Goal: Information Seeking & Learning: Learn about a topic

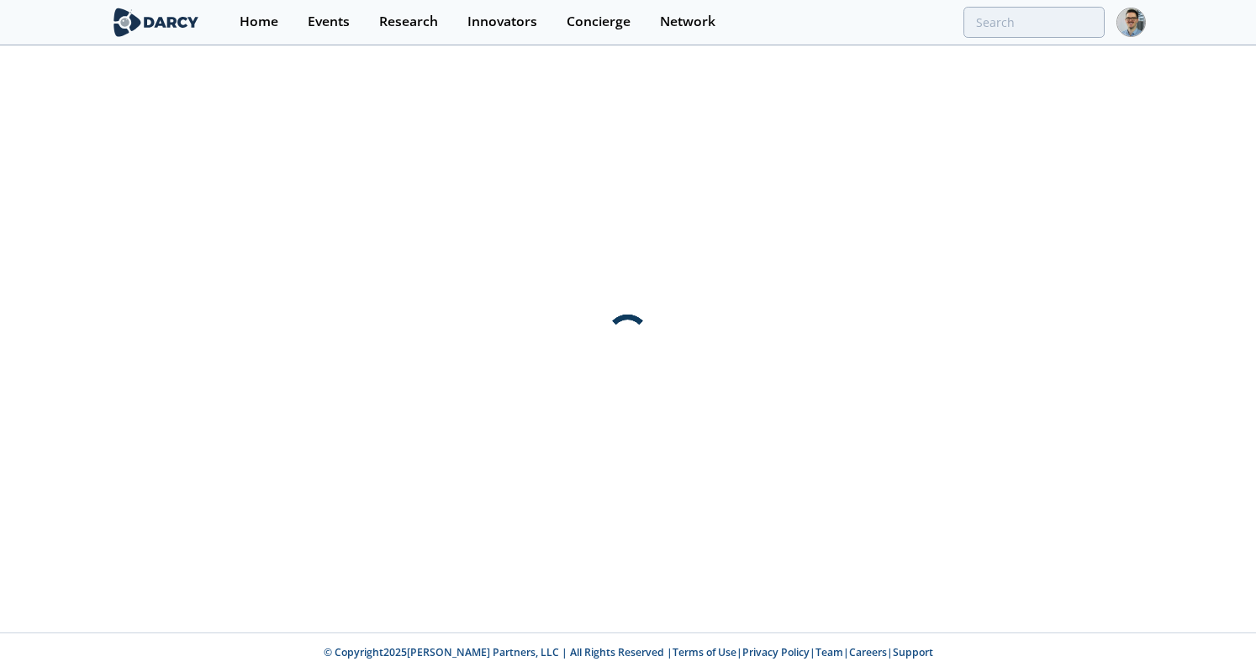
click at [311, 23] on div "Events" at bounding box center [329, 21] width 42 height 13
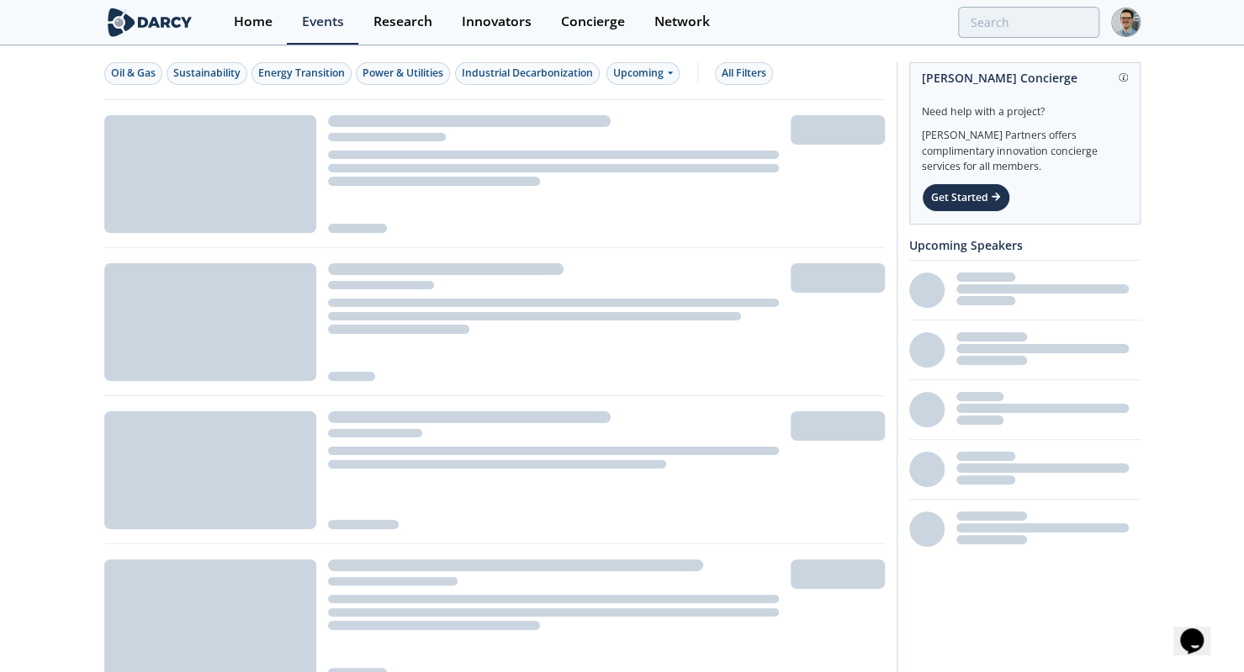
click at [413, 70] on div "Power & Utilities" at bounding box center [402, 73] width 81 height 15
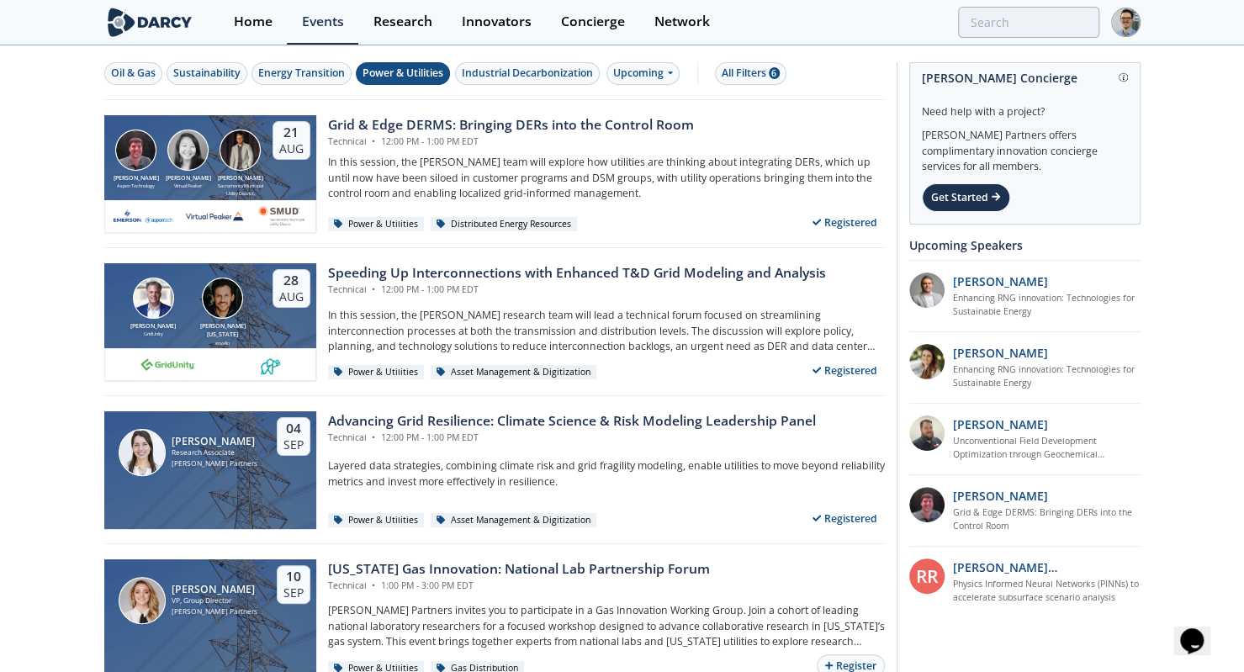
click at [640, 67] on div "Upcoming" at bounding box center [642, 73] width 73 height 23
click at [748, 63] on button "All Filters 6" at bounding box center [750, 73] width 71 height 23
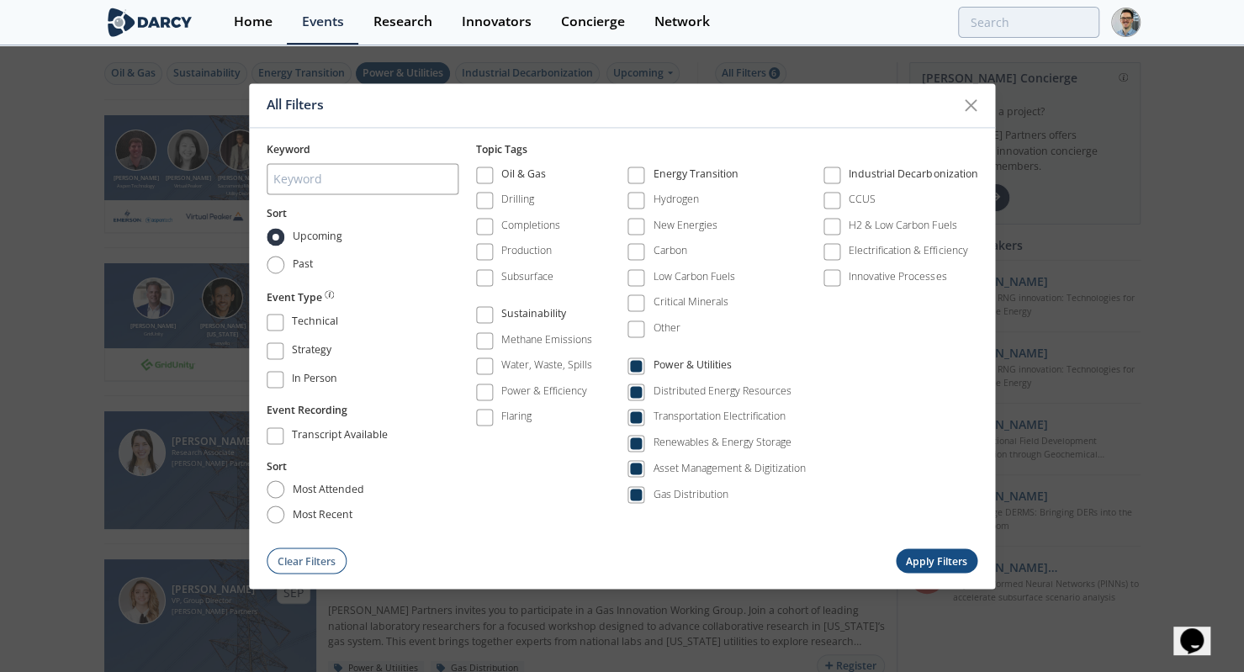
click at [645, 374] on label "Power & Utilities" at bounding box center [716, 366] width 178 height 23
click at [632, 365] on span at bounding box center [636, 367] width 12 height 12
click at [632, 412] on span at bounding box center [636, 418] width 12 height 12
click at [899, 551] on button "Apply Filters" at bounding box center [937, 561] width 82 height 24
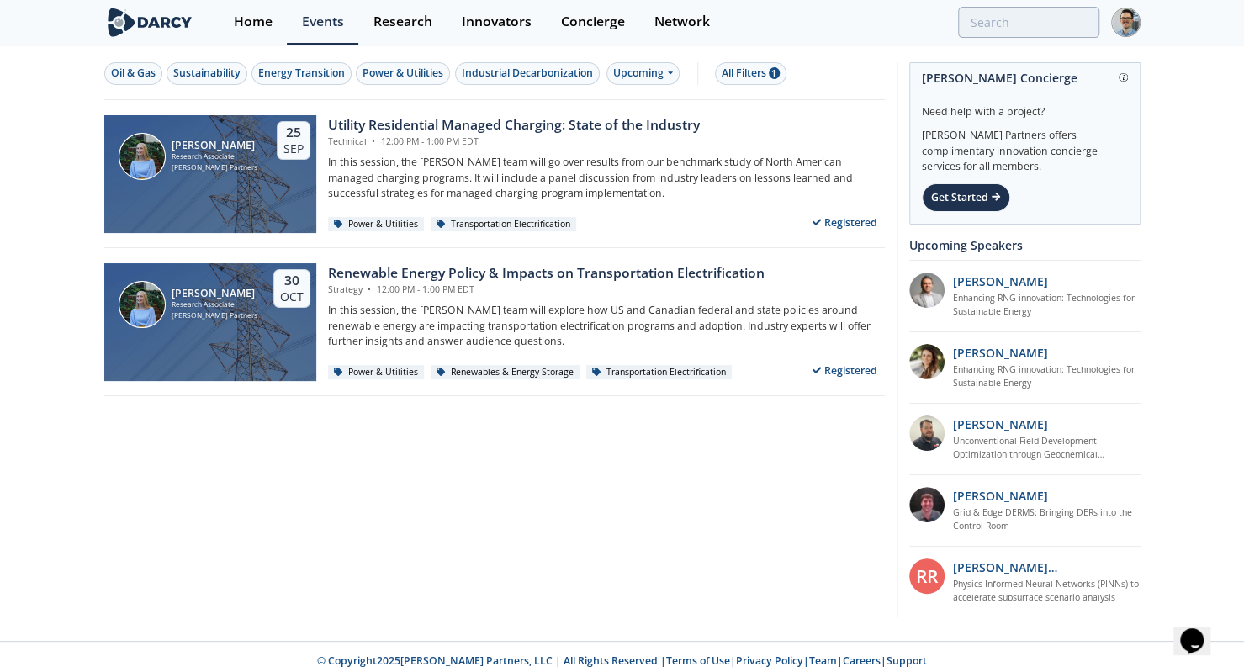
click at [745, 75] on div "All Filters 1" at bounding box center [751, 73] width 58 height 15
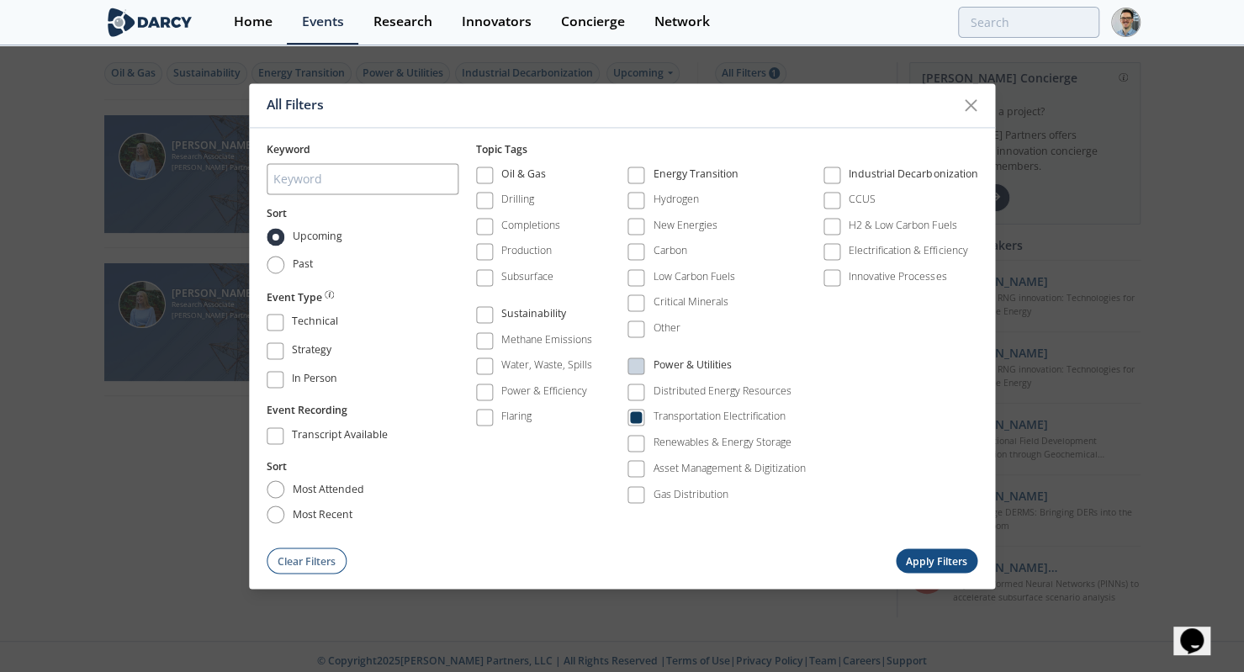
click at [675, 378] on div "Power & Utilities" at bounding box center [716, 368] width 178 height 26
click at [662, 386] on div "Distributed Energy Resources" at bounding box center [722, 390] width 138 height 15
click at [643, 420] on span at bounding box center [635, 418] width 17 height 17
click at [918, 559] on button "Apply Filters" at bounding box center [937, 561] width 82 height 24
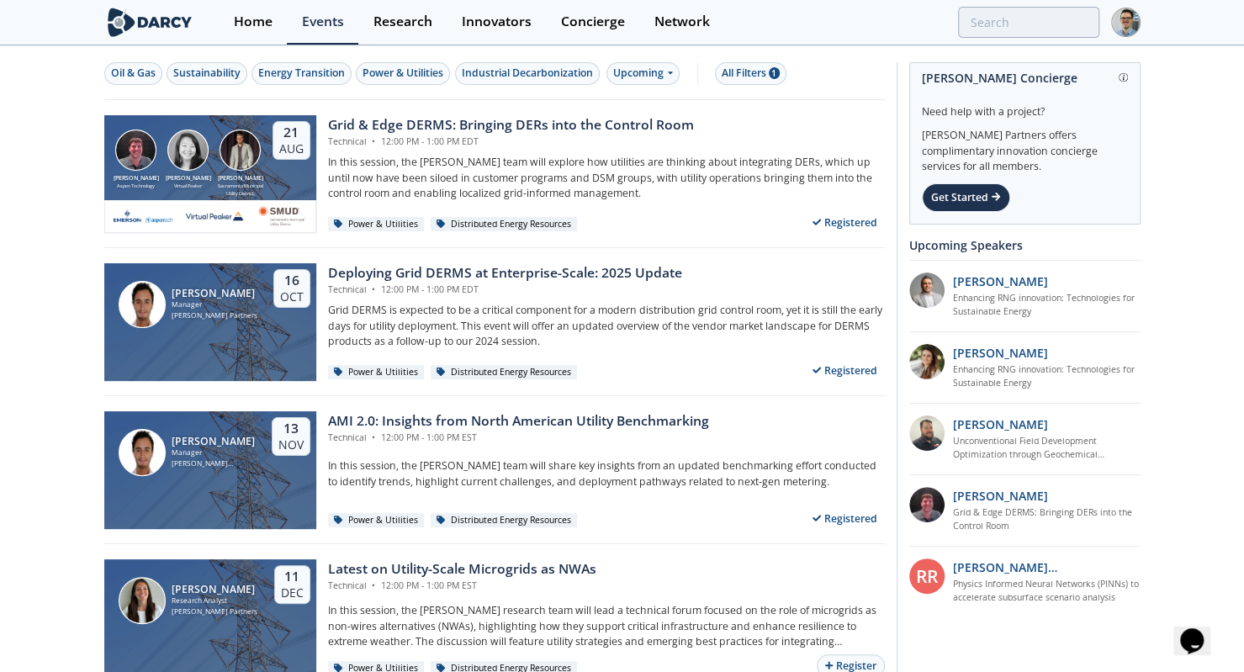
click at [335, 29] on link "Events" at bounding box center [322, 22] width 71 height 45
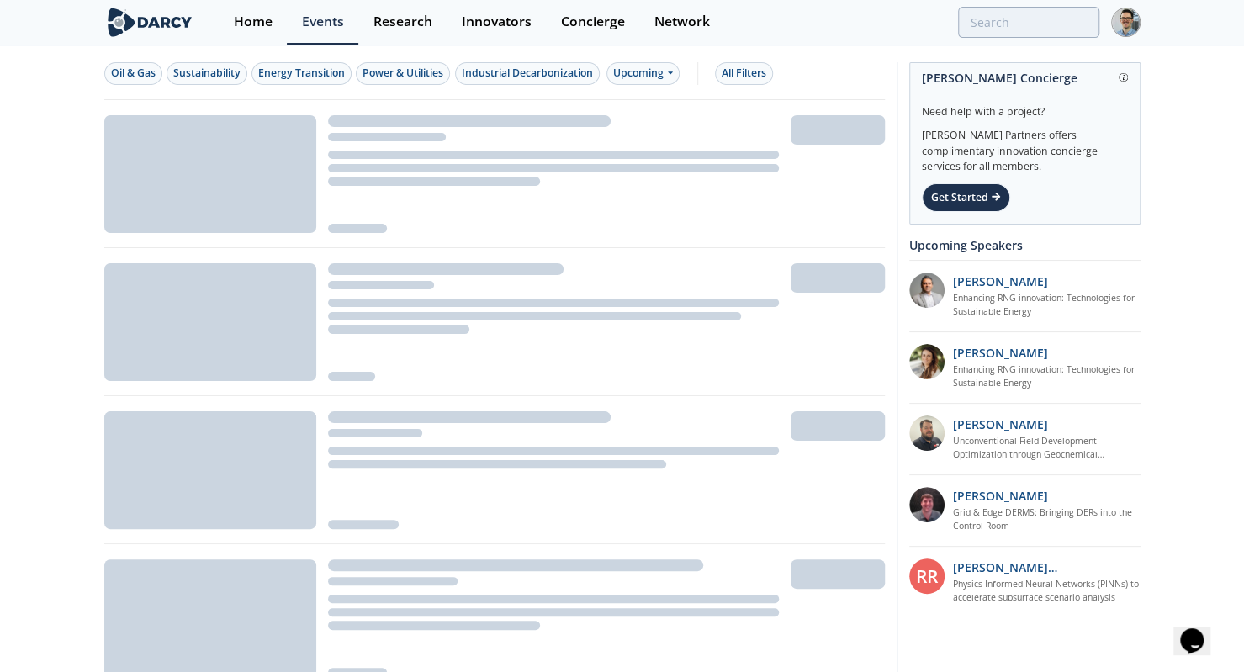
click at [318, 69] on div "Energy Transition" at bounding box center [301, 73] width 87 height 15
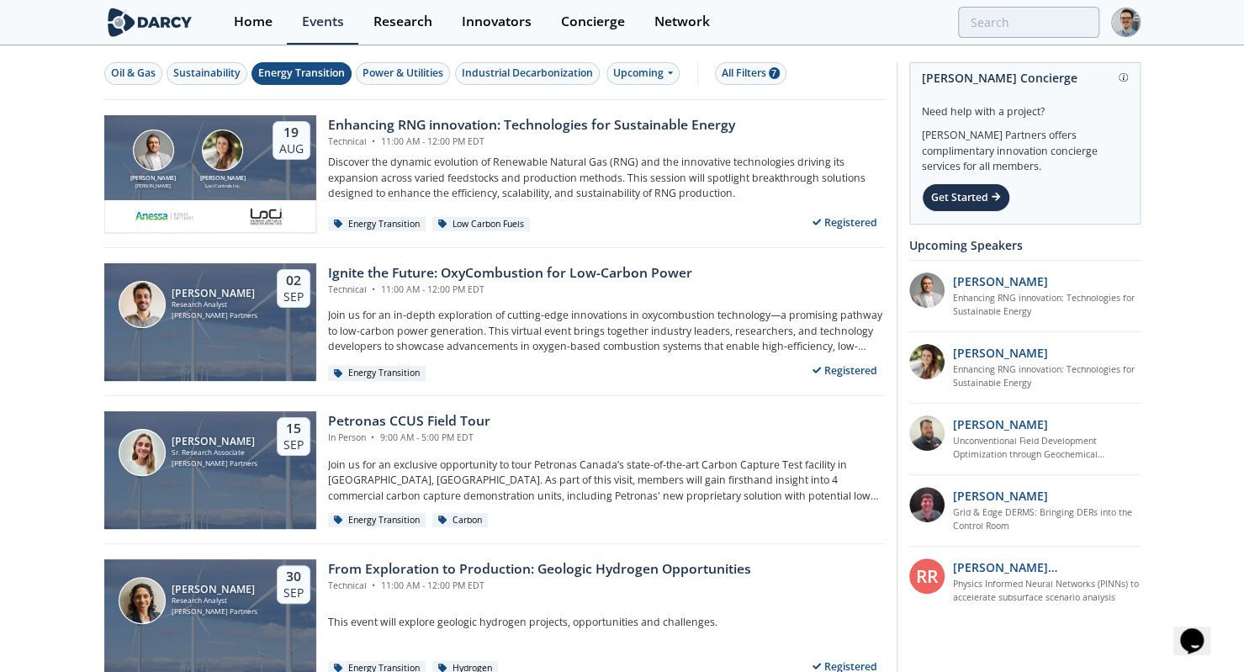
click at [261, 172] on div "[PERSON_NAME] [PERSON_NAME] Loci Controls Inc." at bounding box center [188, 160] width 156 height 60
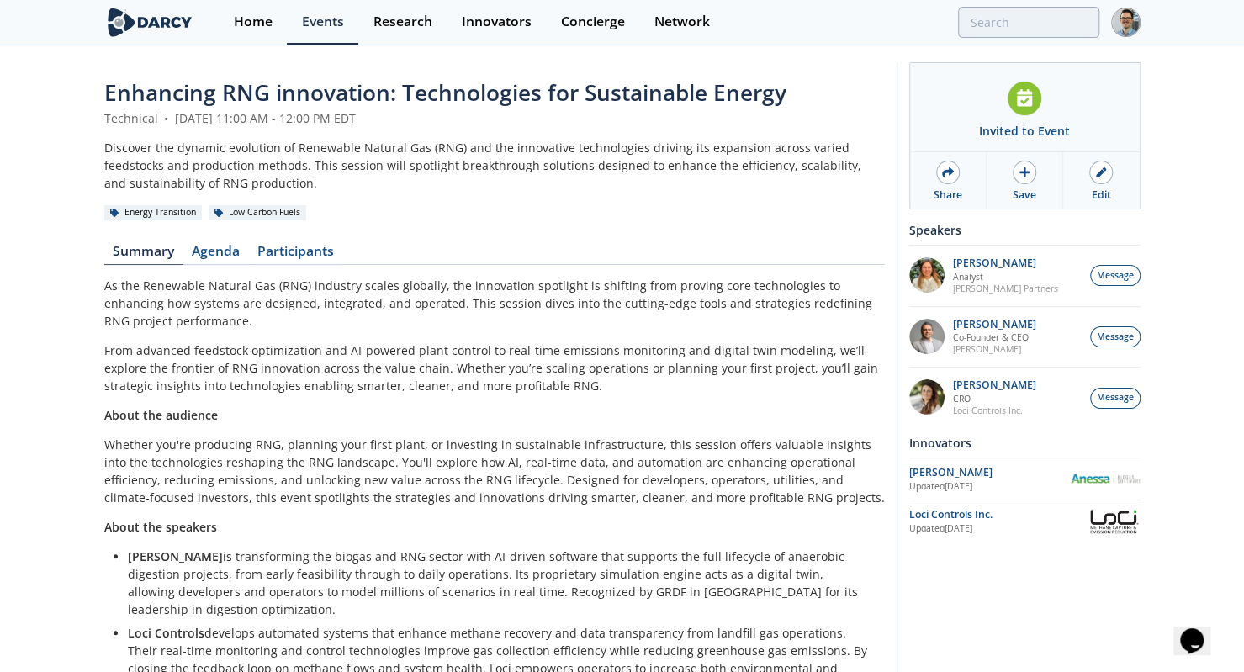
scroll to position [67, 0]
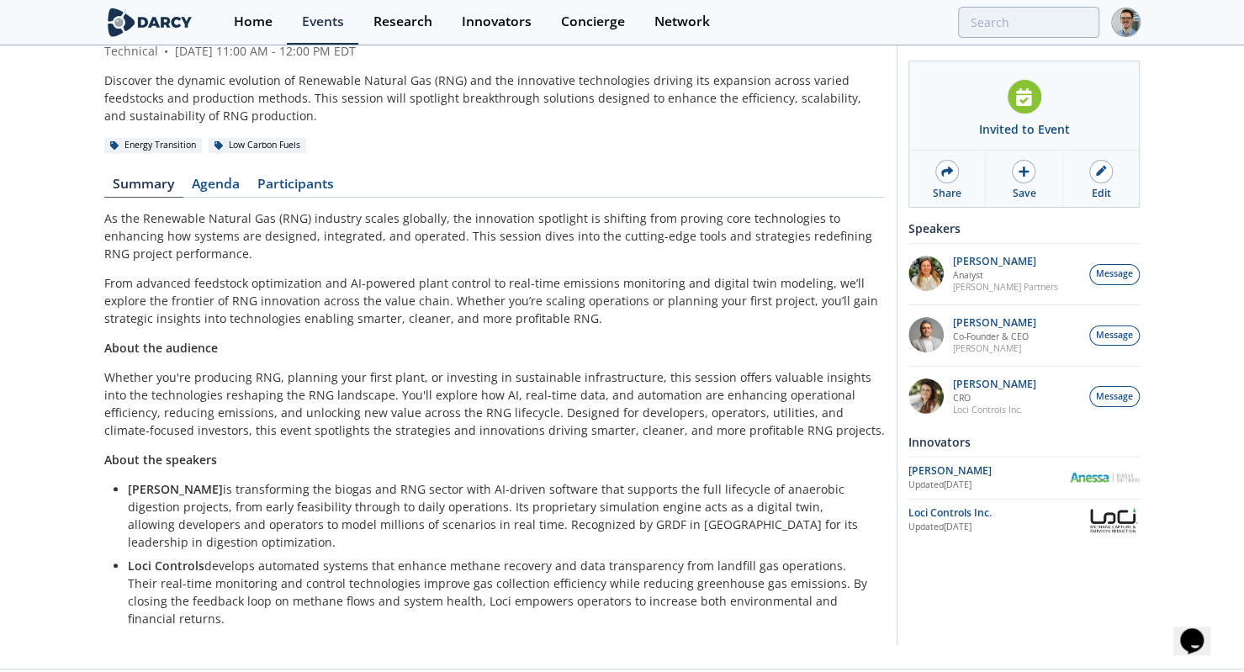
drag, startPoint x: 861, startPoint y: 581, endPoint x: 100, endPoint y: 213, distance: 845.6
click at [100, 213] on div "Enhancing RNG innovation: Technologies for Sustainable Energy Technical • [DATE…" at bounding box center [622, 324] width 1244 height 689
copy div "Lo ips Dolorsita Consect Adi (ELI) seddoeiu tempor incididu, utl etdolorema ali…"
click at [447, 266] on div "As the Renewable Natural Gas (RNG) industry scales globally, the innovation spo…" at bounding box center [494, 418] width 780 height 418
drag, startPoint x: 860, startPoint y: 584, endPoint x: 104, endPoint y: 216, distance: 841.0
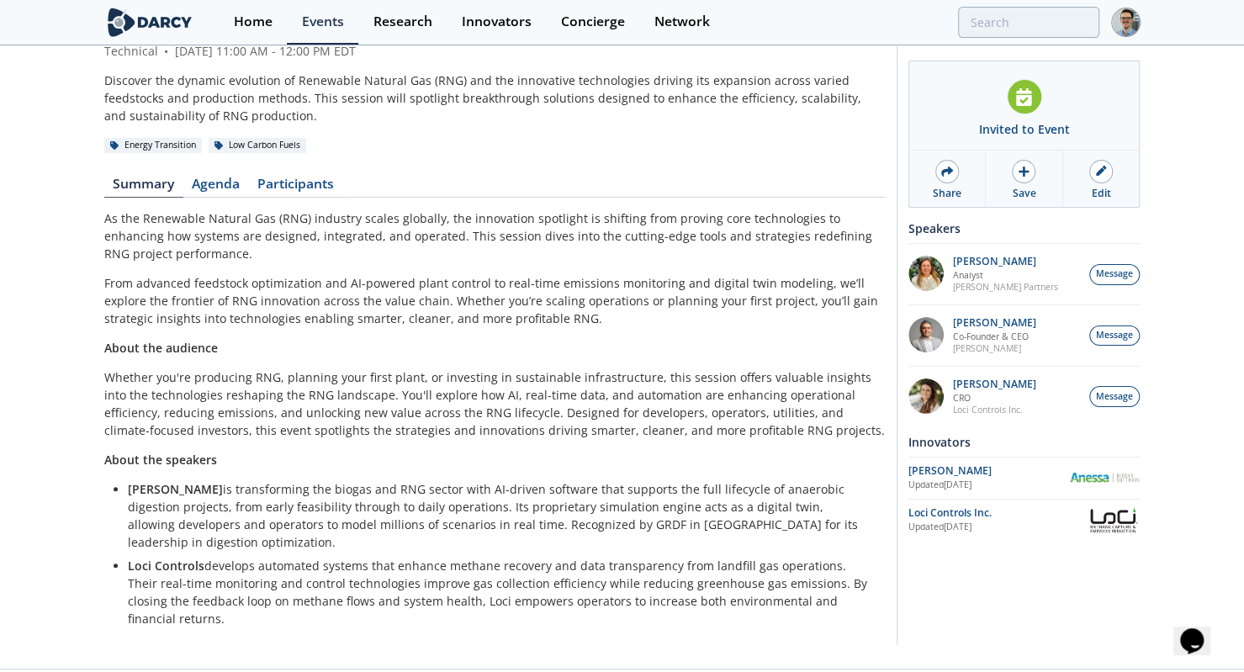
click at [104, 216] on div "As the Renewable Natural Gas (RNG) industry scales globally, the innovation spo…" at bounding box center [494, 418] width 780 height 418
copy div "Lo ips Dolorsita Consect Adi (ELI) seddoeiu tempor incididu, utl etdolorema ali…"
click at [299, 19] on link "Events" at bounding box center [322, 22] width 71 height 45
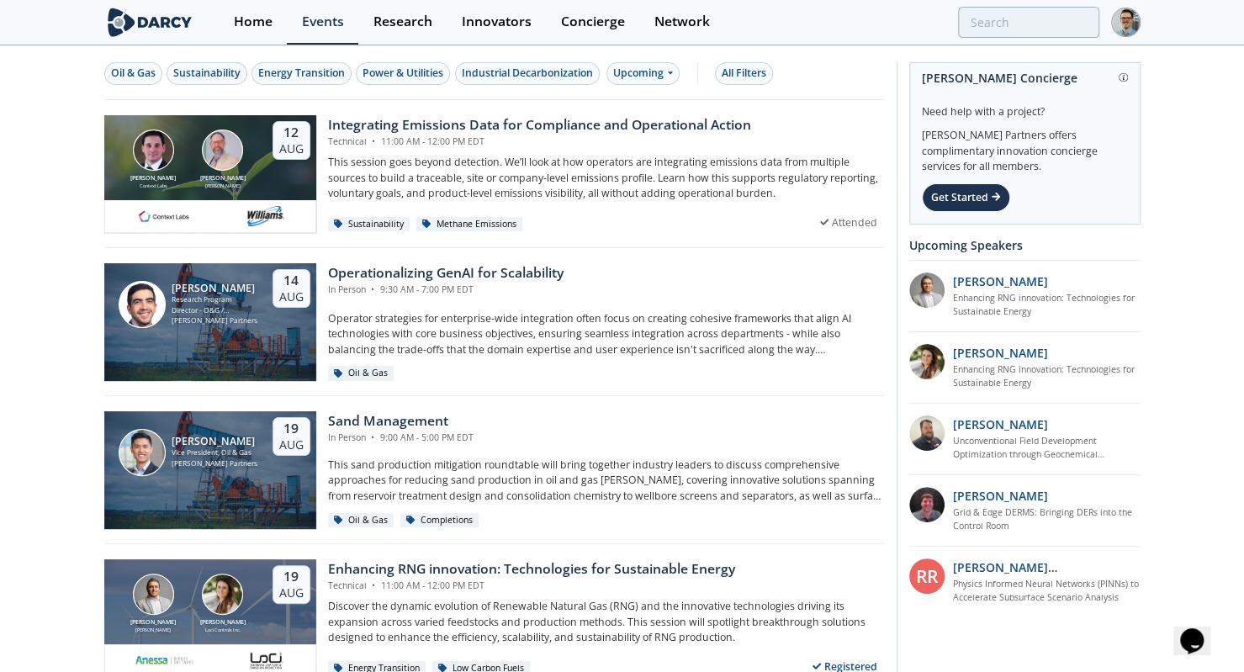
click at [755, 63] on button "All Filters" at bounding box center [744, 73] width 58 height 23
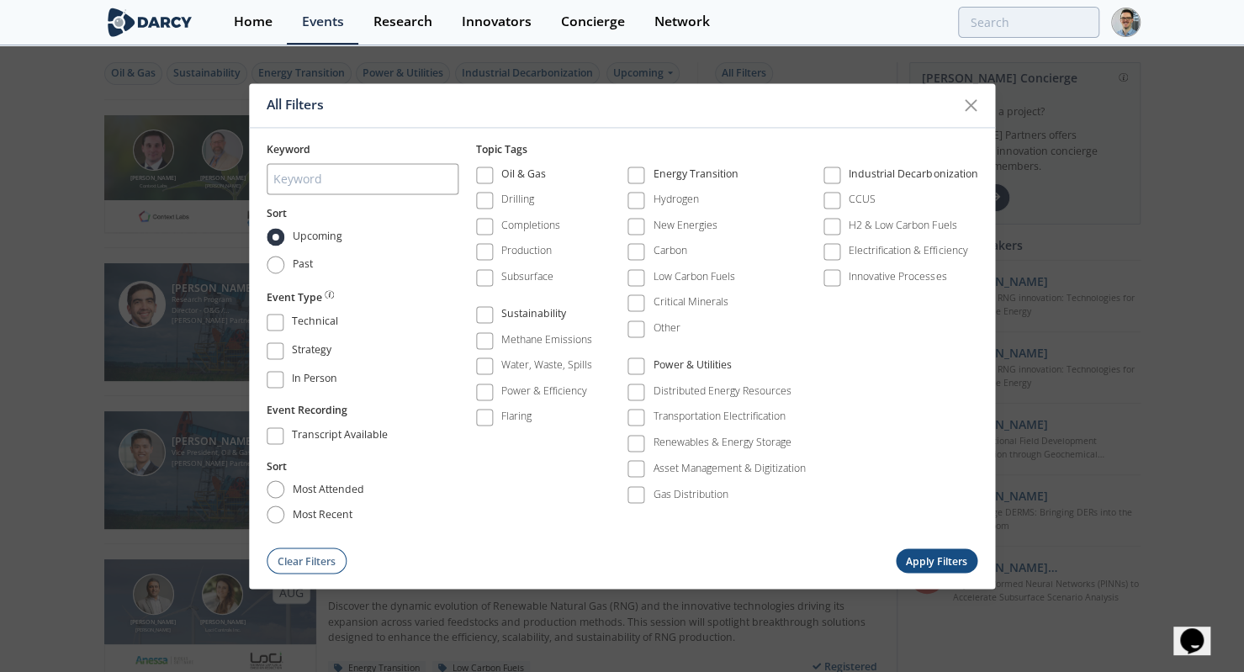
click at [646, 251] on label "Carbon" at bounding box center [657, 252] width 60 height 23
click at [637, 254] on span at bounding box center [636, 252] width 12 height 12
click at [923, 563] on button "Apply Filters" at bounding box center [937, 561] width 82 height 24
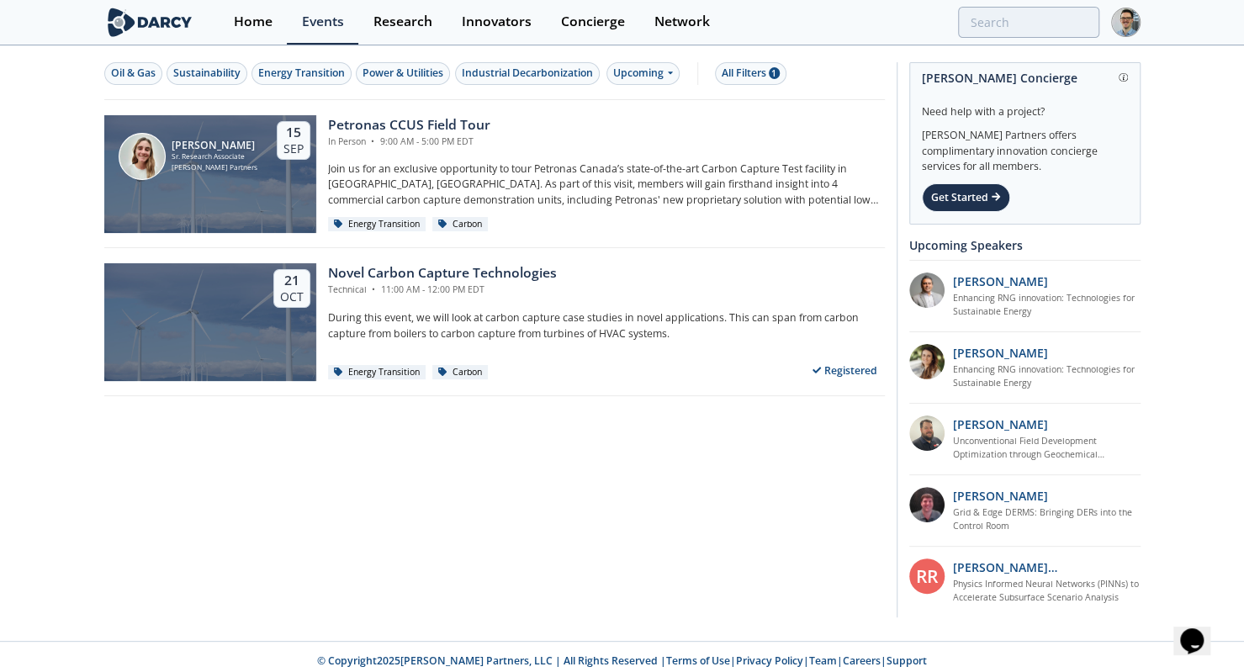
click at [661, 75] on div "Upcoming" at bounding box center [642, 73] width 73 height 23
click at [733, 62] on button "All Filters 1" at bounding box center [750, 73] width 71 height 23
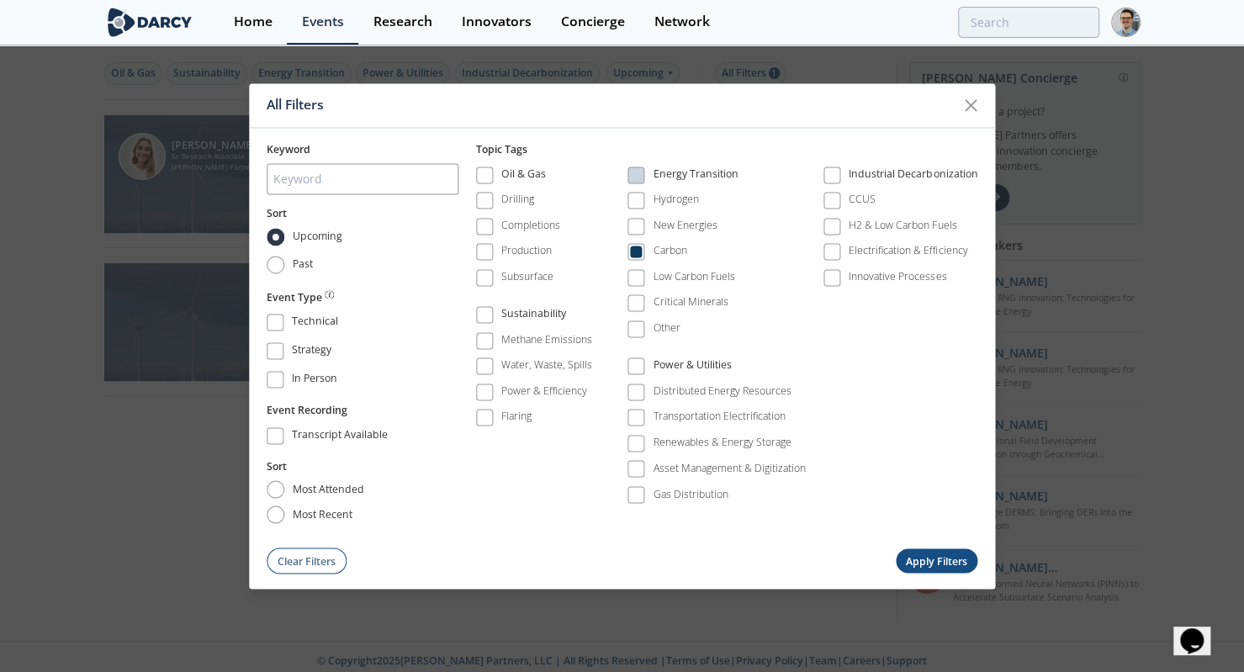
click at [636, 209] on span at bounding box center [635, 201] width 17 height 17
click at [930, 566] on button "Apply Filters" at bounding box center [937, 561] width 82 height 24
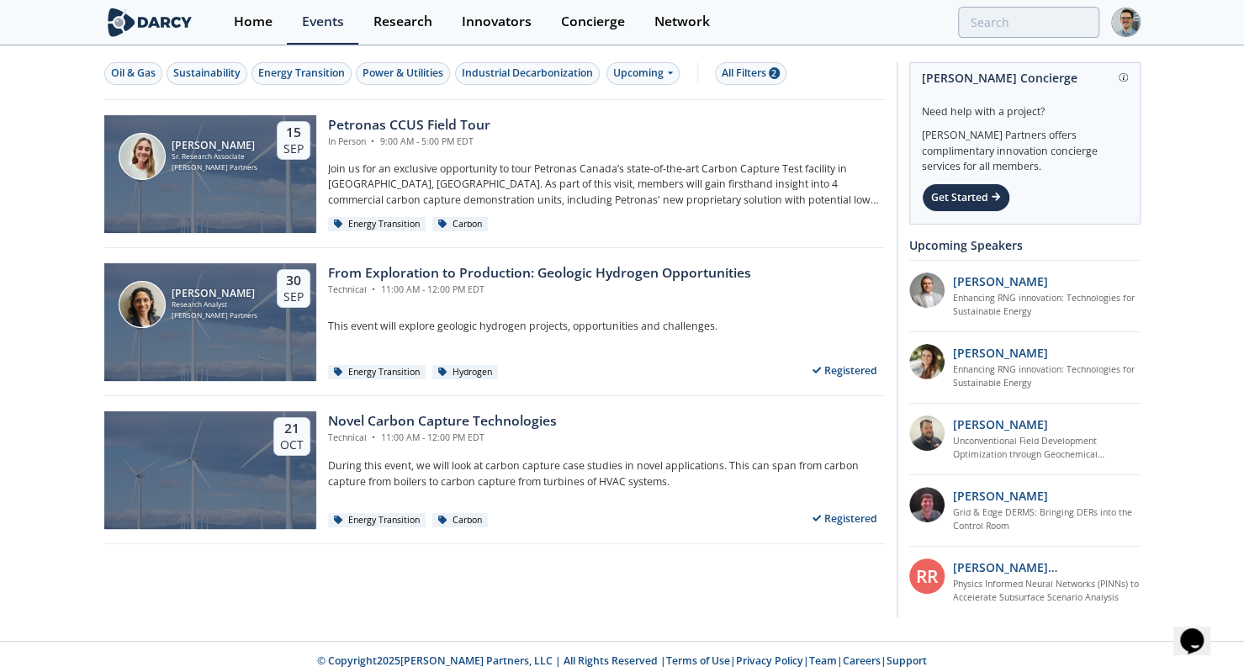
click at [226, 337] on div "[PERSON_NAME] Research Analyst [PERSON_NAME] Partners [DATE]" at bounding box center [210, 322] width 212 height 118
click at [708, 72] on div "Oil & Gas Sustainability Energy Transition Power & Utilities Industrial Decarbo…" at bounding box center [491, 73] width 775 height 23
click at [745, 72] on div "All Filters 2" at bounding box center [751, 73] width 58 height 15
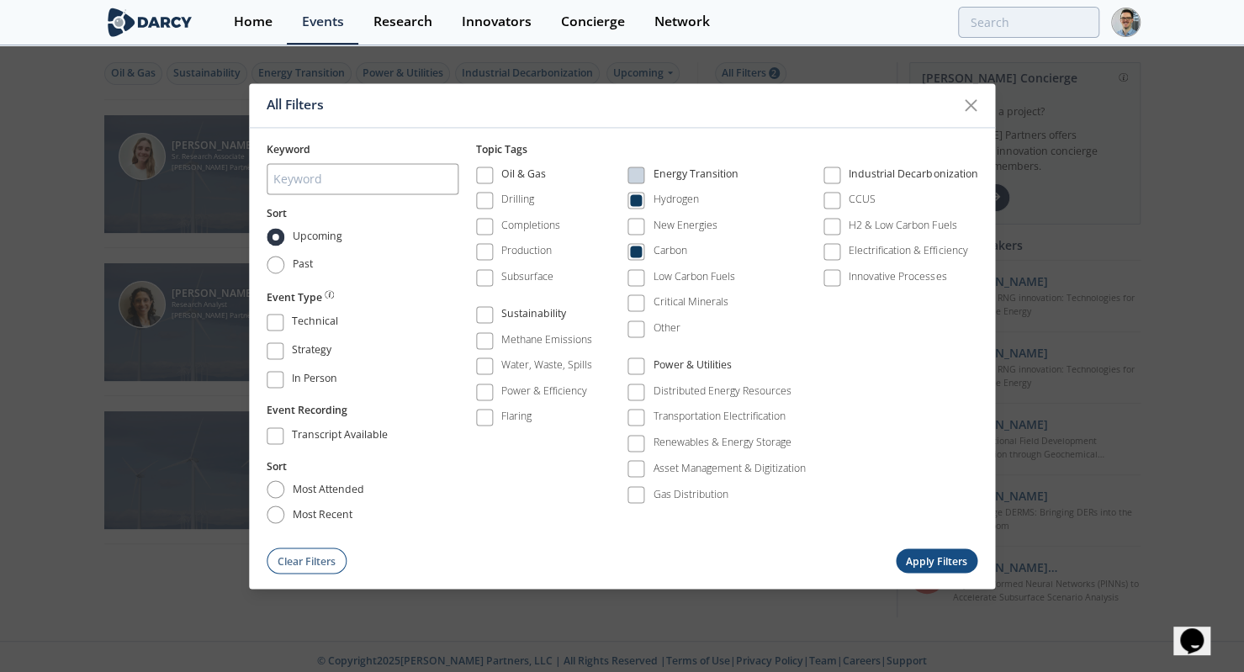
click at [651, 218] on label "New Energies" at bounding box center [672, 226] width 90 height 23
click at [637, 228] on span at bounding box center [636, 226] width 12 height 12
click at [637, 192] on label "Hydrogen" at bounding box center [662, 200] width 71 height 23
click at [631, 206] on span at bounding box center [636, 201] width 12 height 12
click at [944, 566] on button "Apply Filters" at bounding box center [937, 561] width 82 height 24
